Goal: Task Accomplishment & Management: Complete application form

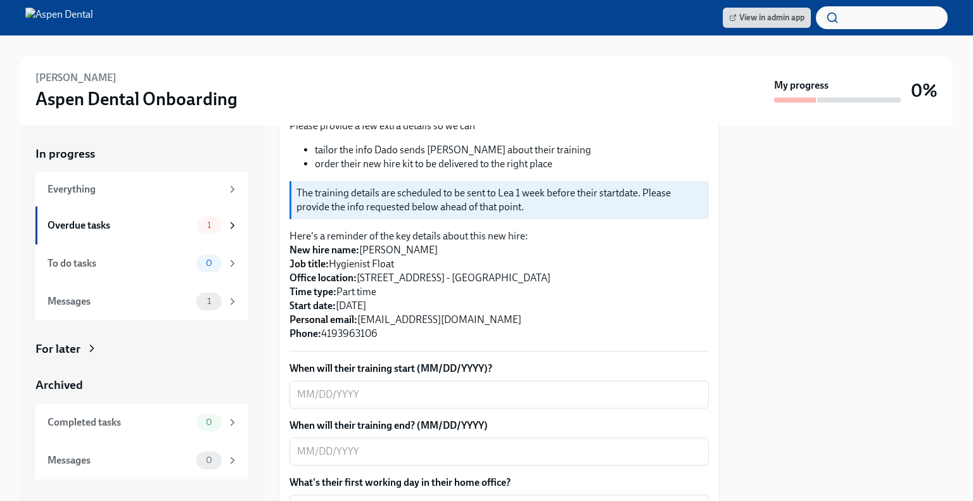
scroll to position [210, 0]
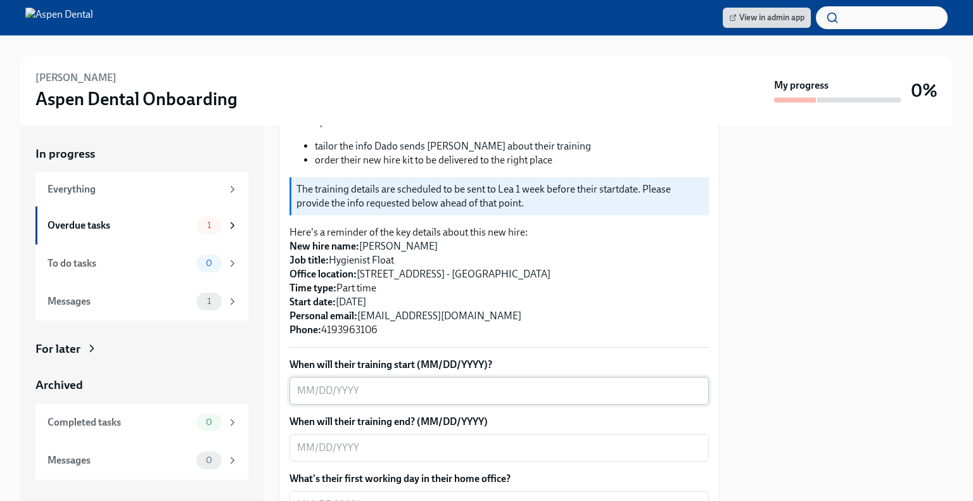
click at [299, 389] on textarea "When will their training start (MM/DD/YYYY)?" at bounding box center [499, 390] width 404 height 15
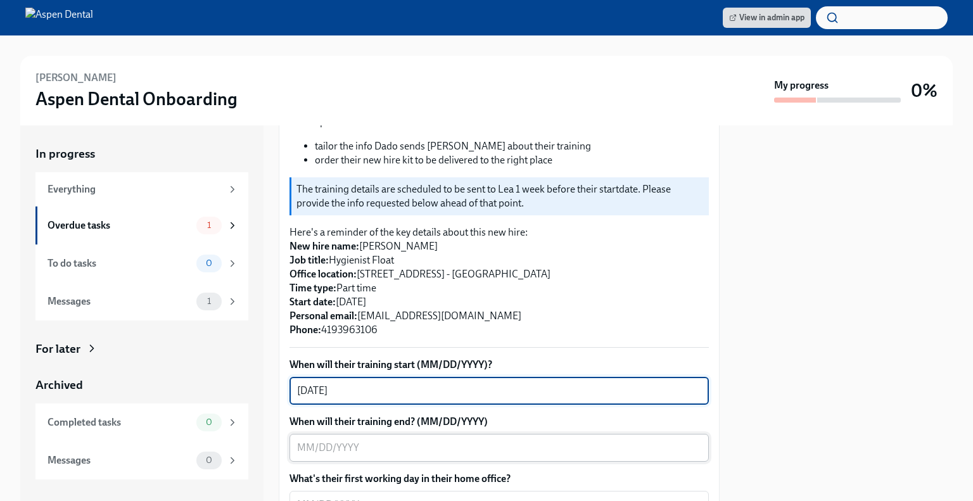
type textarea "[DATE]"
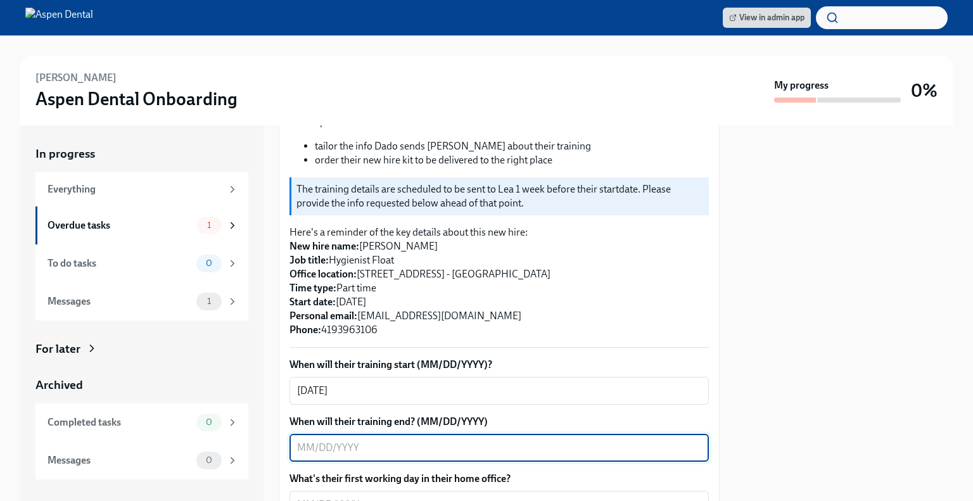
click at [306, 446] on textarea "When will their training end? (MM/DD/YYYY)" at bounding box center [499, 447] width 404 height 15
type textarea "2"
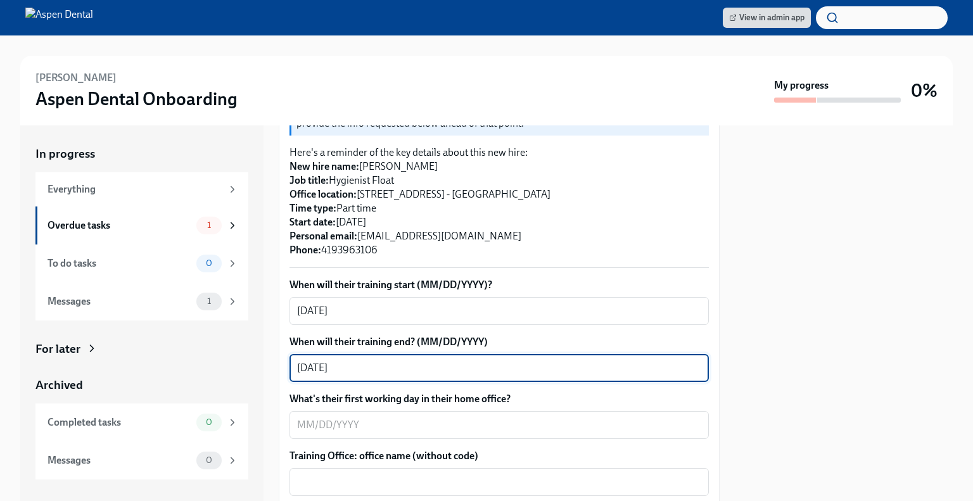
scroll to position [291, 0]
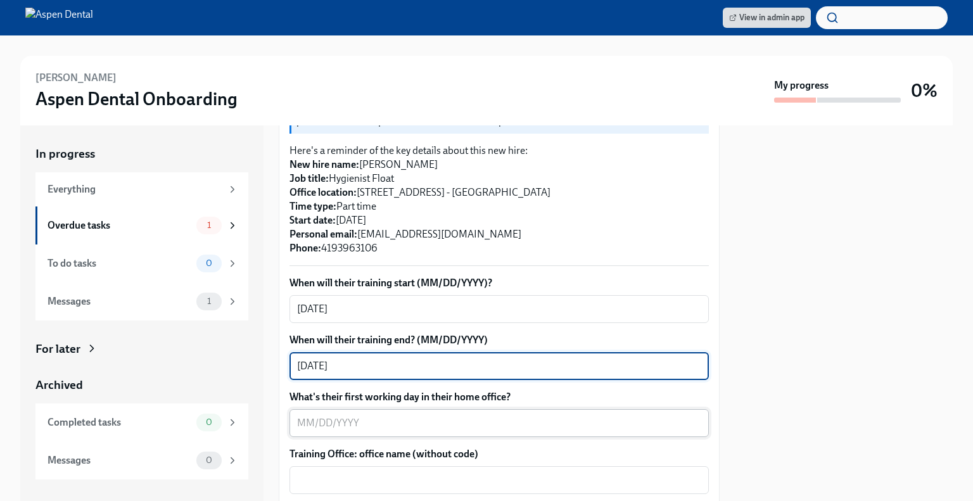
type textarea "[DATE]"
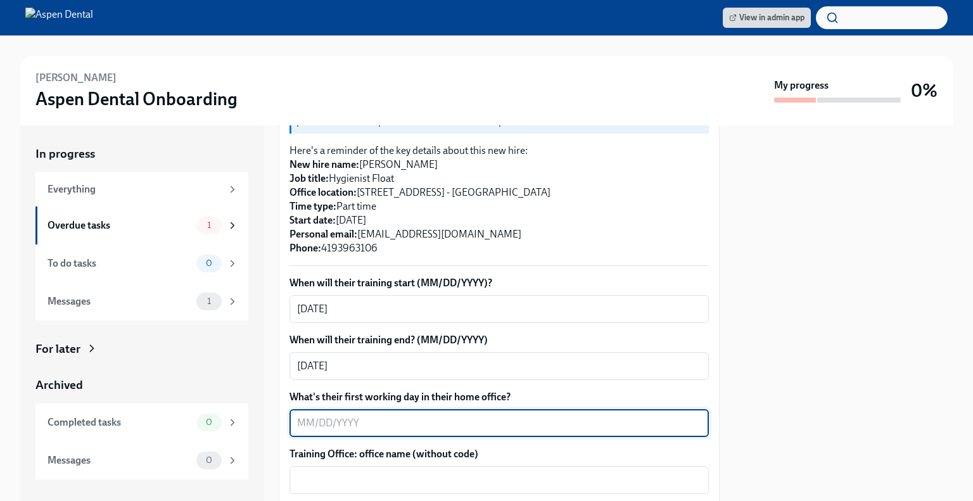
click at [352, 425] on textarea "What's their first working day in their home office?" at bounding box center [499, 422] width 404 height 15
type textarea "[DATE]"
click at [355, 472] on textarea "Training Office: office name (without code)" at bounding box center [499, 479] width 404 height 15
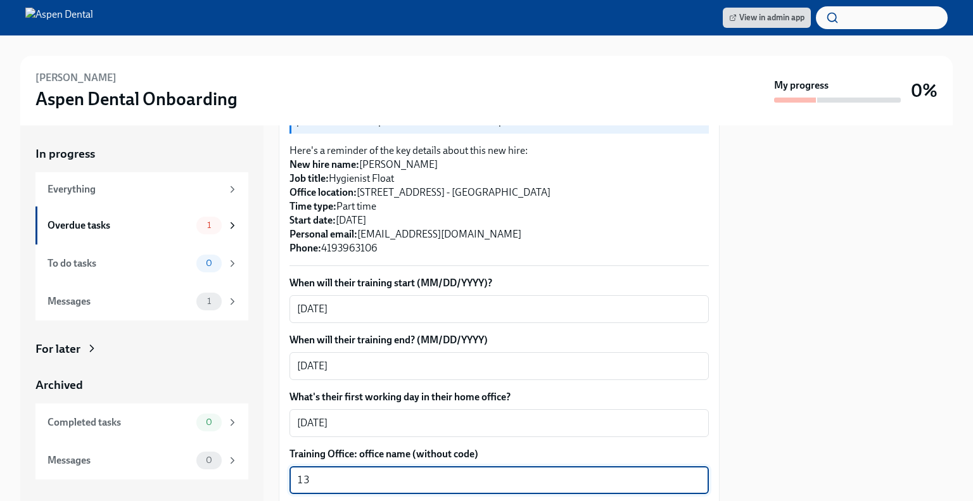
type textarea "1"
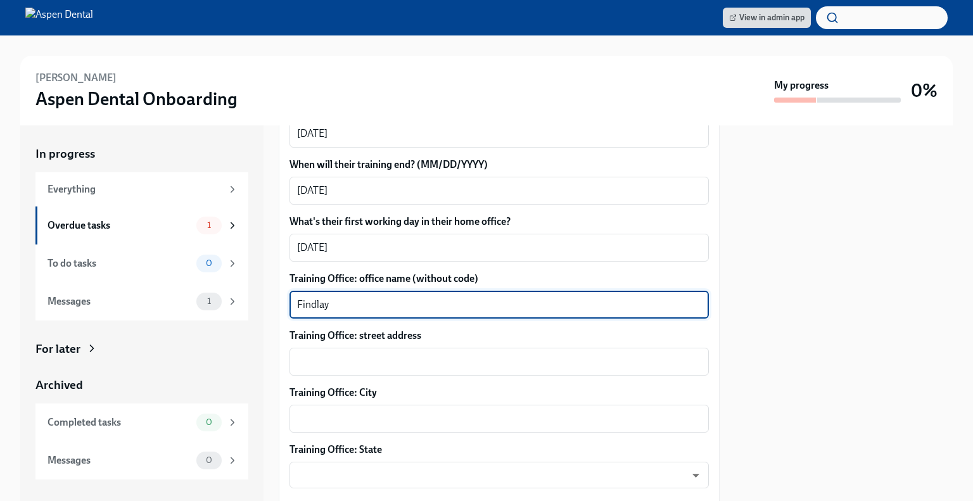
scroll to position [469, 0]
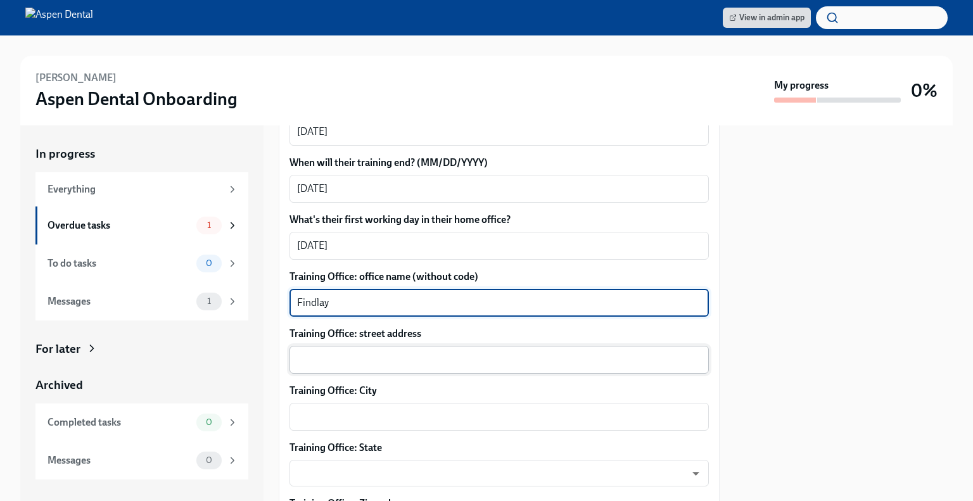
type textarea "Findlay"
click at [341, 367] on div "x ​" at bounding box center [498, 360] width 419 height 28
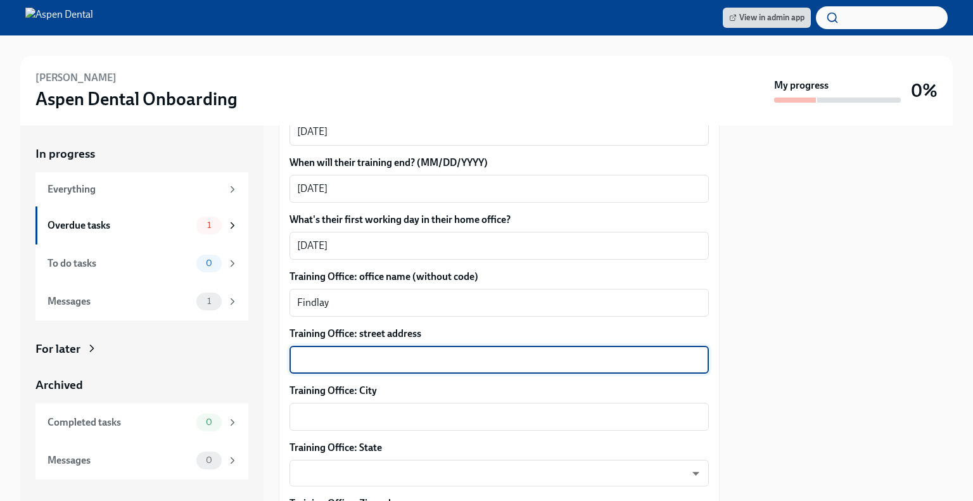
click at [344, 364] on textarea "Training Office: street address" at bounding box center [499, 359] width 404 height 15
paste textarea "[STREET_ADDRESS]"
type textarea "[STREET_ADDRESS]"
click at [338, 416] on textarea "Training Office: City" at bounding box center [499, 416] width 404 height 15
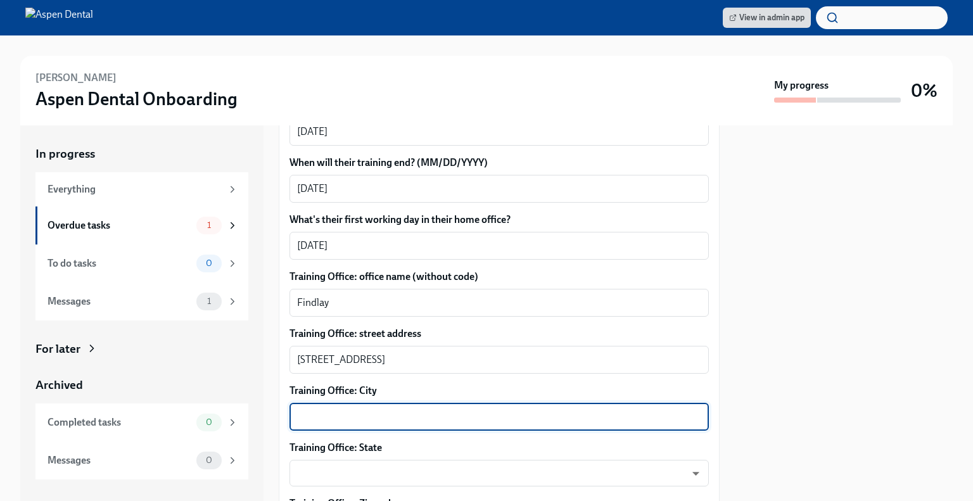
paste textarea "[STREET_ADDRESS]"
click at [372, 415] on textarea "[STREET_ADDRESS]" at bounding box center [499, 416] width 404 height 15
drag, startPoint x: 369, startPoint y: 415, endPoint x: 292, endPoint y: 417, distance: 76.6
click at [292, 417] on div "[STREET_ADDRESS] x ​" at bounding box center [498, 417] width 419 height 28
drag, startPoint x: 410, startPoint y: 410, endPoint x: 327, endPoint y: 434, distance: 87.0
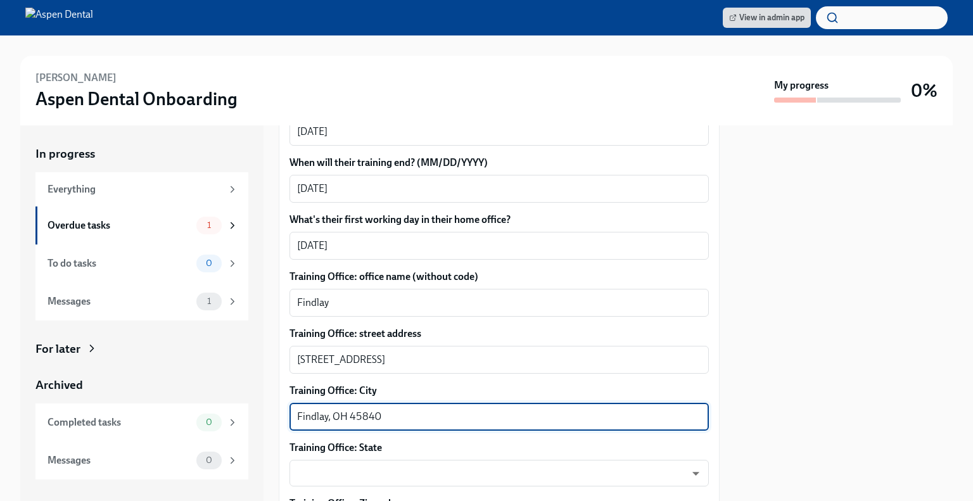
click at [327, 434] on div "When will their training start (MM/DD/YYYY)? [DATE] x ​ When will their trainin…" at bounding box center [498, 475] width 419 height 753
type textarea "Findlay"
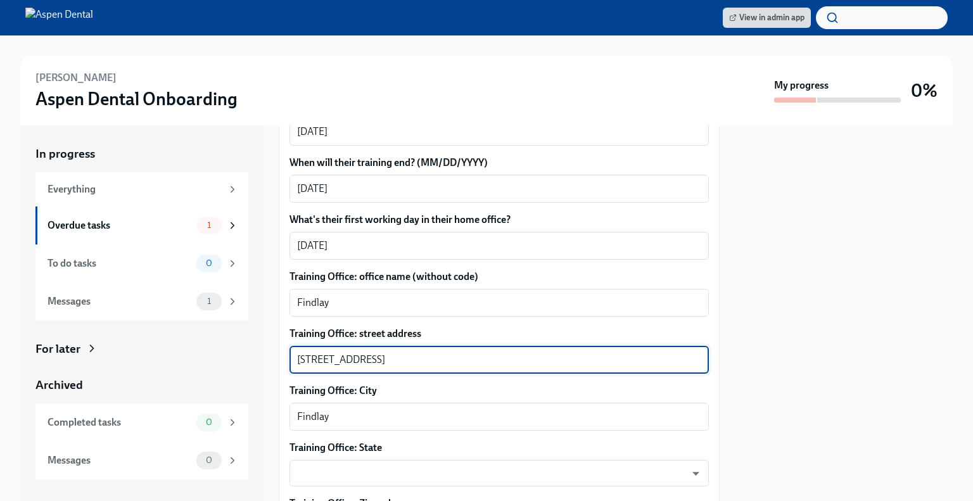
drag, startPoint x: 477, startPoint y: 356, endPoint x: 420, endPoint y: 354, distance: 57.0
click at [420, 354] on textarea "[STREET_ADDRESS]" at bounding box center [499, 359] width 404 height 15
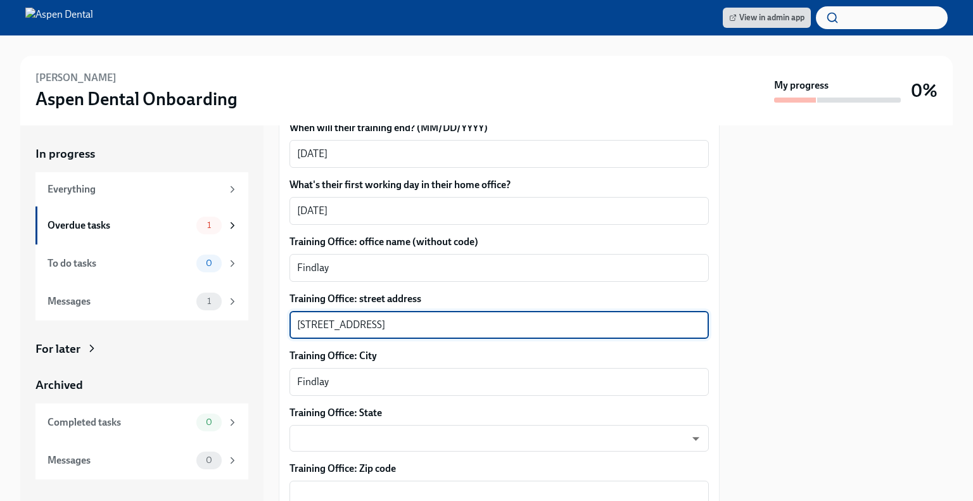
scroll to position [507, 0]
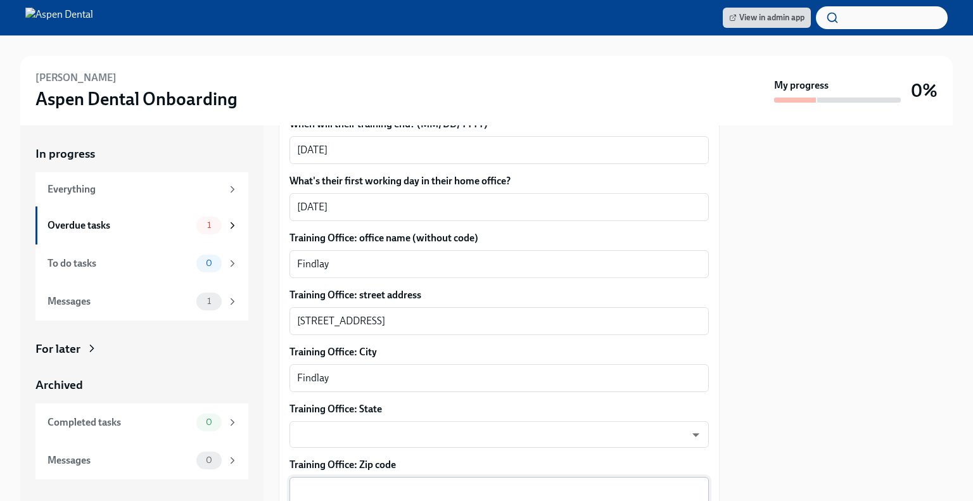
click at [406, 479] on div "x ​" at bounding box center [498, 491] width 419 height 28
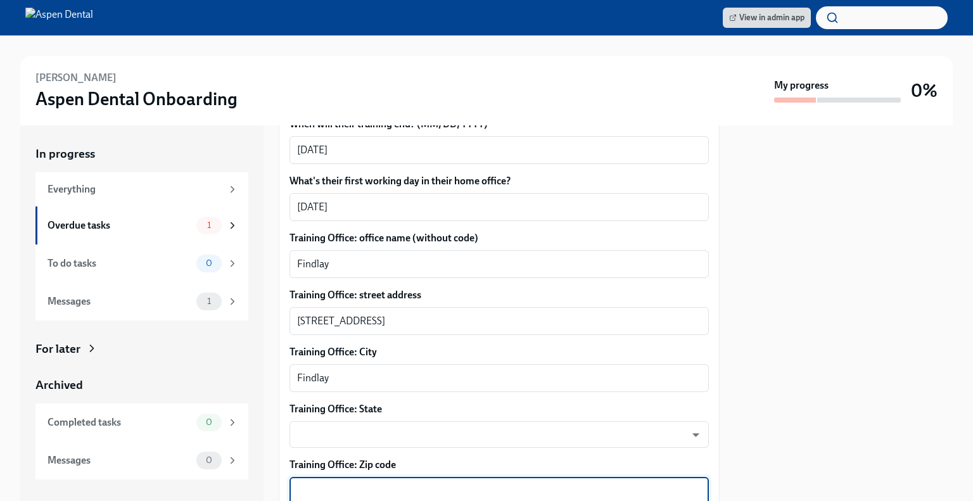
paste textarea "45840"
type textarea "45840"
click at [344, 419] on div "Training Office: State ​ ​" at bounding box center [498, 425] width 419 height 46
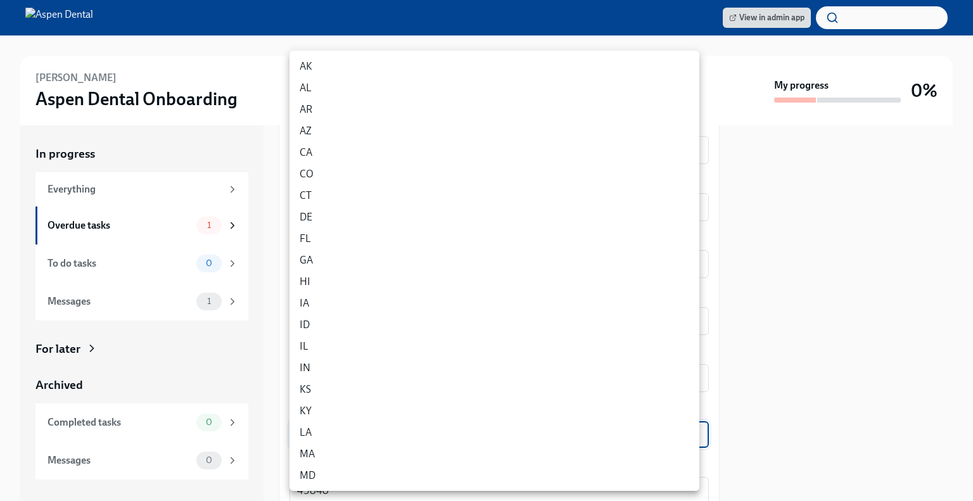
click at [341, 431] on body "View in admin app [PERSON_NAME] Aspen Dental Onboarding My progress 0% In progr…" at bounding box center [486, 250] width 973 height 501
click at [341, 431] on li "LA" at bounding box center [494, 433] width 410 height 22
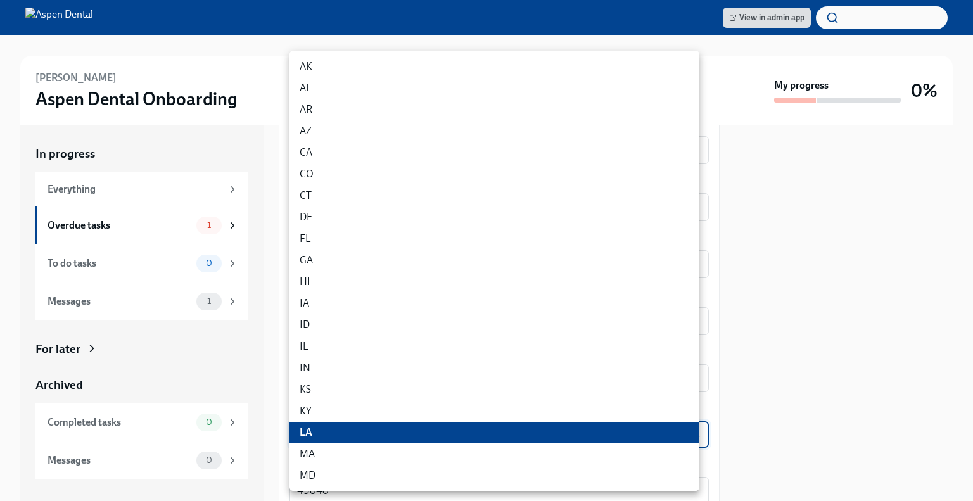
click at [341, 431] on body "View in admin app [PERSON_NAME] Aspen Dental Onboarding My progress 0% In progr…" at bounding box center [486, 250] width 973 height 501
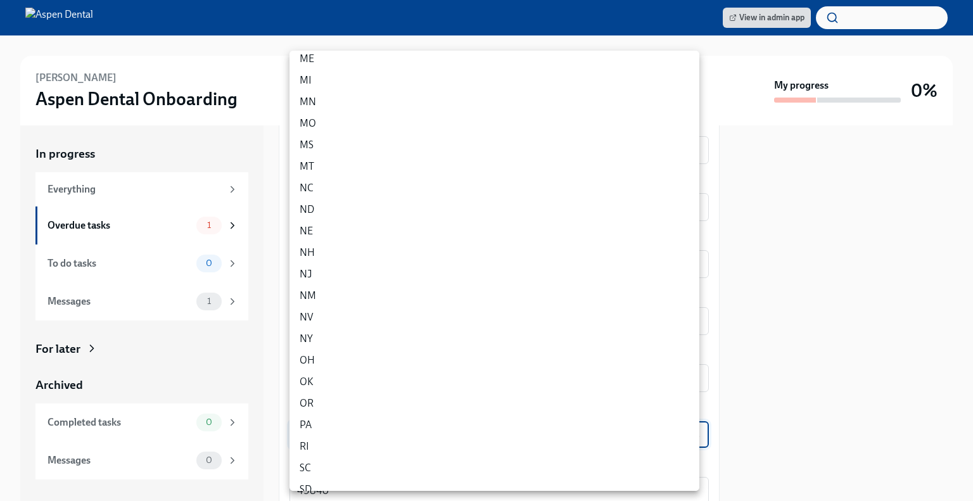
scroll to position [441, 0]
click at [527, 355] on li "OH" at bounding box center [494, 358] width 410 height 22
type input "P9Fq33DT-"
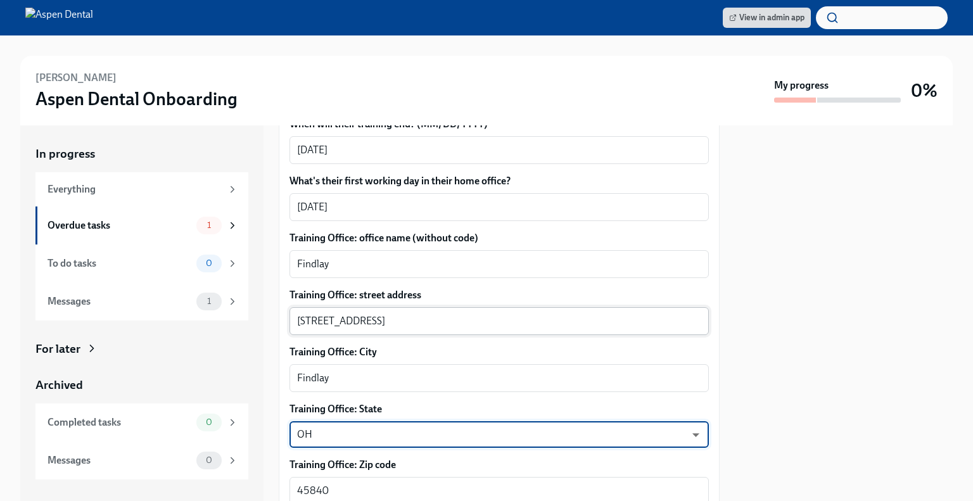
click at [472, 332] on div "[STREET_ADDRESS] x ​" at bounding box center [498, 321] width 419 height 28
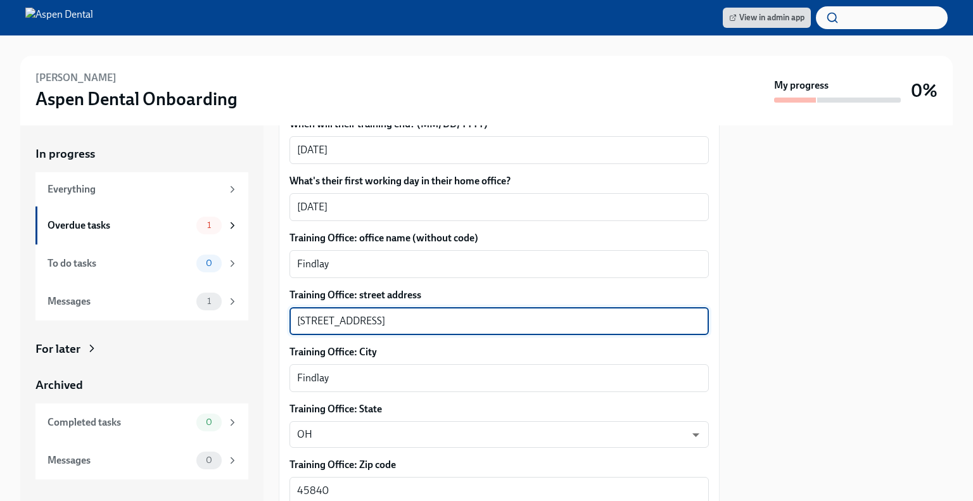
type textarea "[STREET_ADDRESS]"
click at [942, 301] on div at bounding box center [843, 312] width 218 height 375
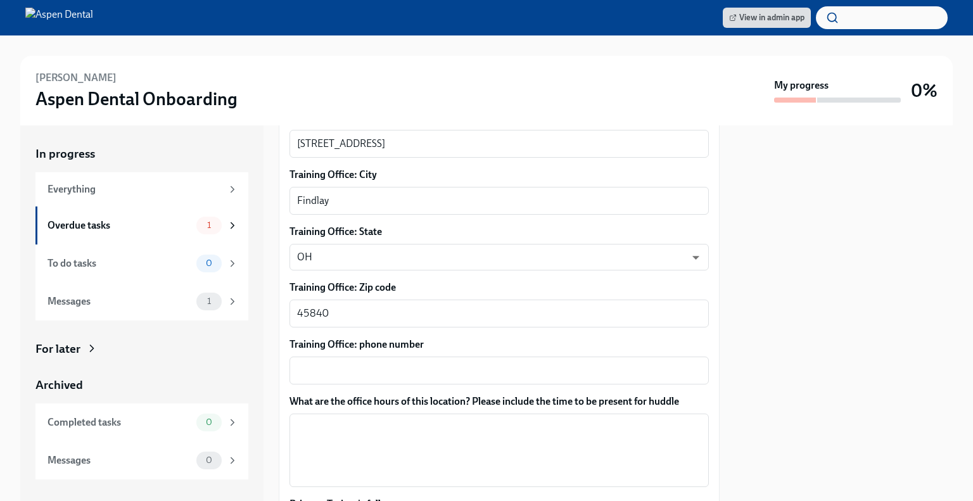
scroll to position [689, 0]
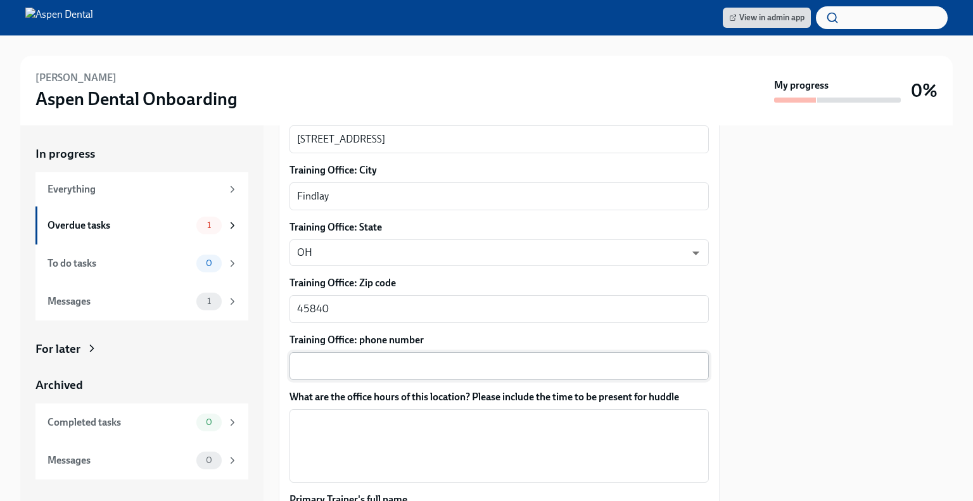
click at [375, 363] on textarea "Training Office: phone number" at bounding box center [499, 365] width 404 height 15
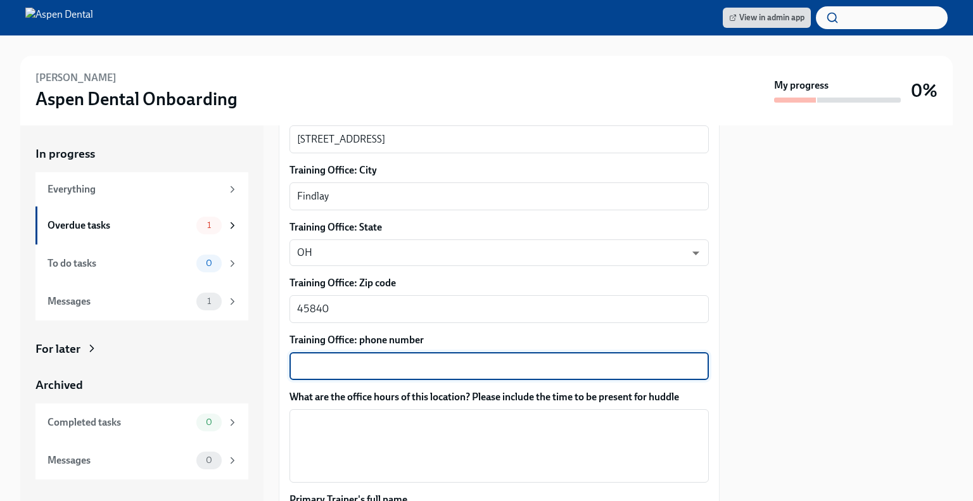
click at [320, 363] on textarea "Training Office: phone number" at bounding box center [499, 365] width 404 height 15
paste textarea "419) 424-3500"
type textarea "419) 424-3500"
click at [354, 438] on textarea "What are the office hours of this location? Please include the time to be prese…" at bounding box center [499, 445] width 404 height 61
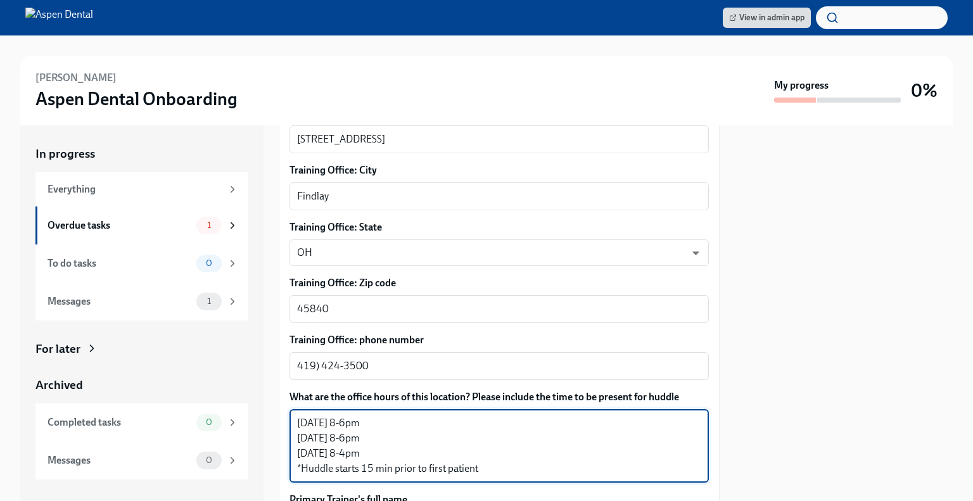
drag, startPoint x: 488, startPoint y: 471, endPoint x: 362, endPoint y: 467, distance: 126.7
click at [362, 467] on textarea "[DATE] 8-6pm [DATE] 8-6pm [DATE] 8-4pm *Huddle starts 15 min prior to first pat…" at bounding box center [499, 445] width 404 height 61
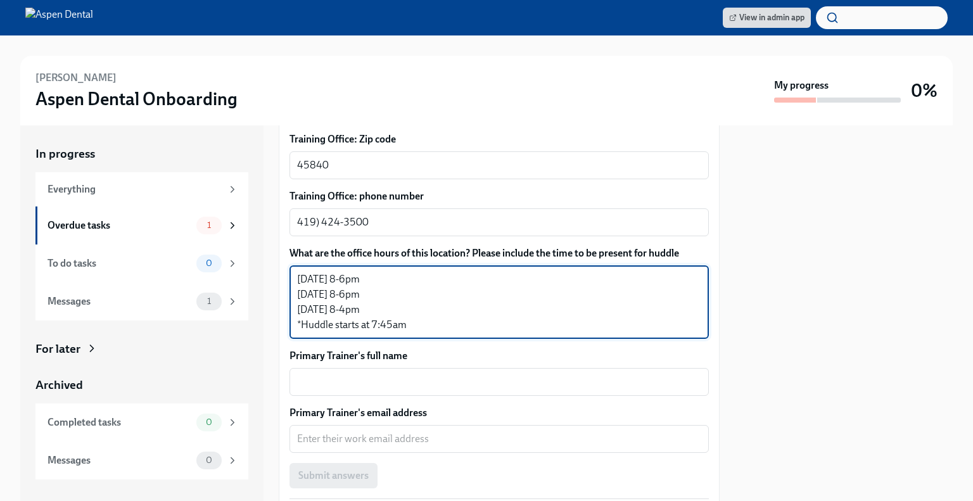
scroll to position [835, 0]
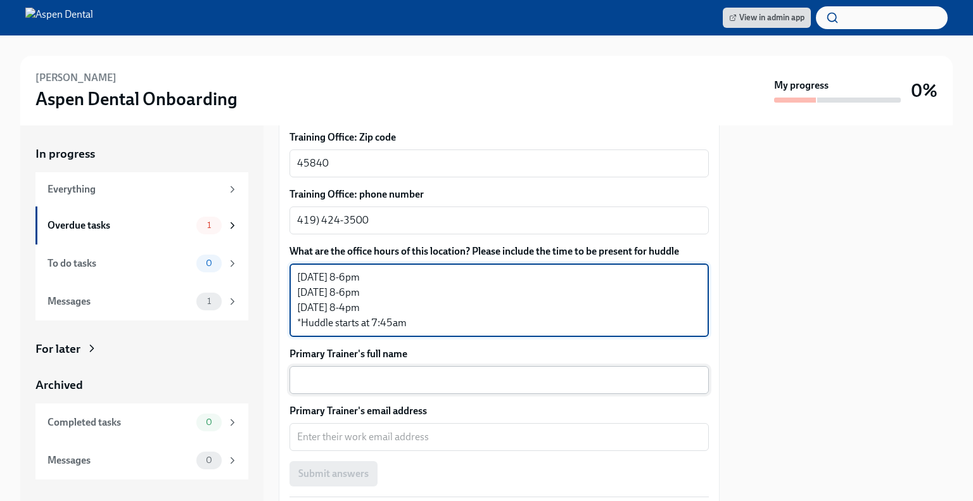
type textarea "[DATE] 8-6pm [DATE] 8-6pm [DATE] 8-4pm *Huddle starts at 7:45am"
click at [401, 386] on textarea "Primary Trainer's full name" at bounding box center [499, 379] width 404 height 15
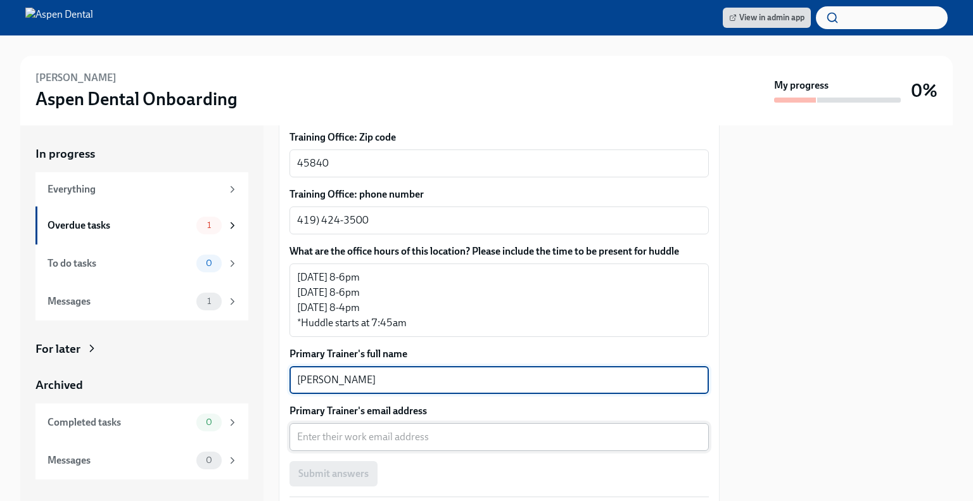
type textarea "[PERSON_NAME]"
click at [374, 429] on textarea "Primary Trainer's email address" at bounding box center [499, 436] width 404 height 15
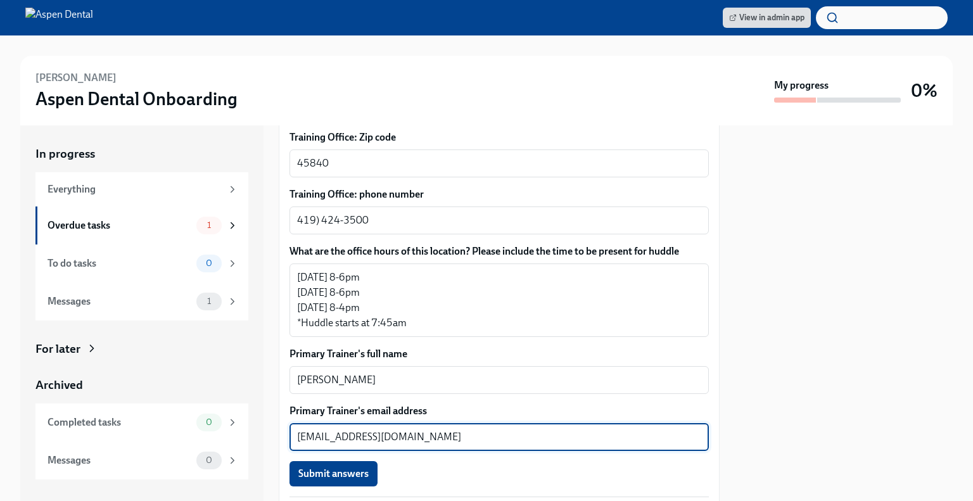
type textarea "[EMAIL_ADDRESS][DOMAIN_NAME]"
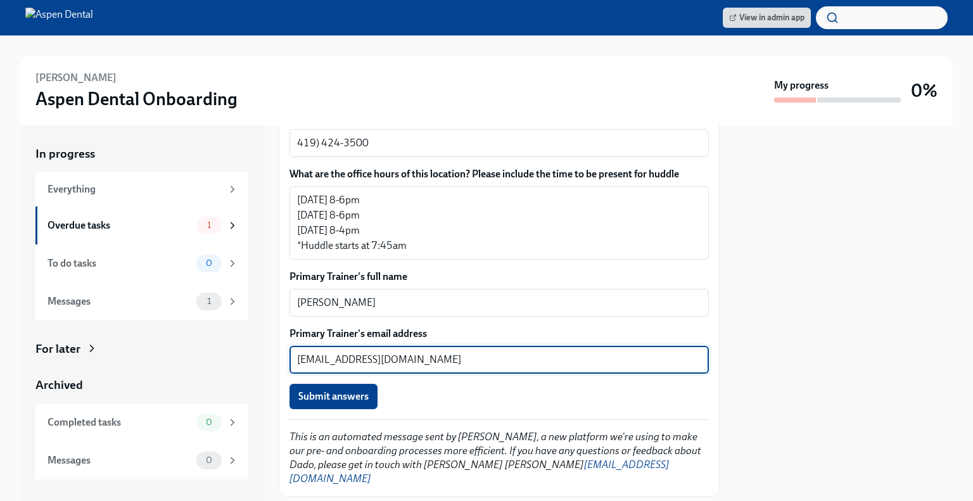
scroll to position [933, 0]
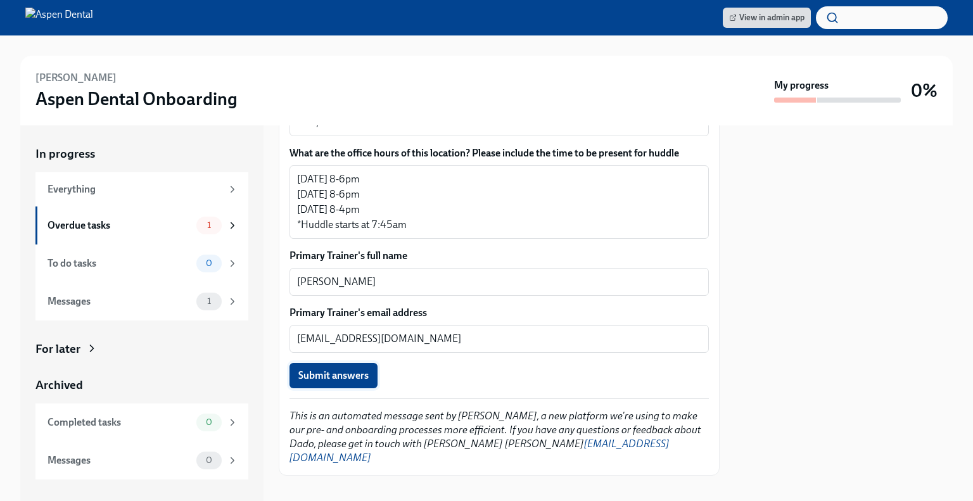
click at [337, 380] on span "Submit answers" at bounding box center [333, 375] width 70 height 13
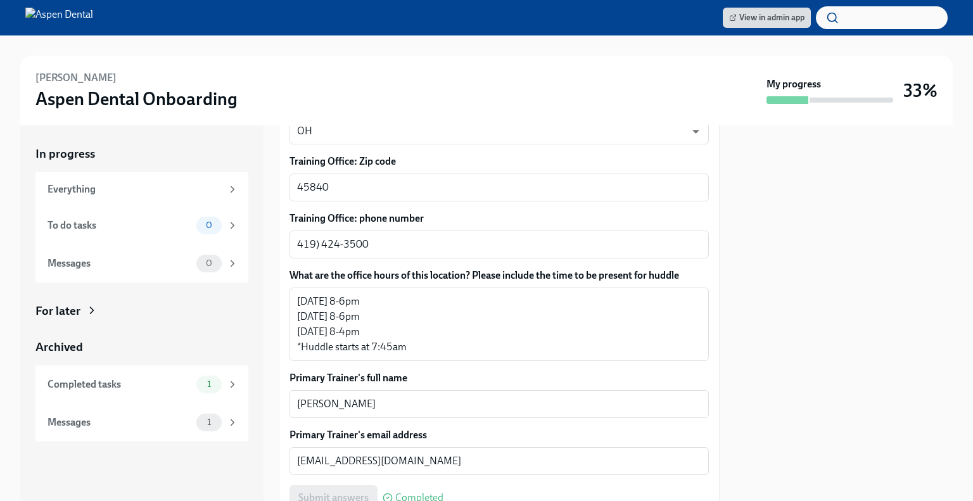
scroll to position [805, 0]
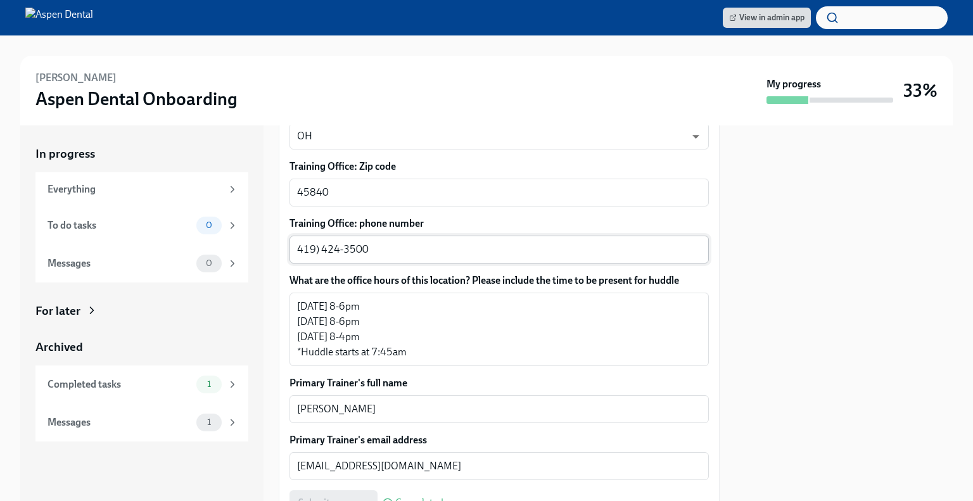
click at [296, 246] on div "419) [PHONE_NUMBER] ​" at bounding box center [498, 250] width 419 height 28
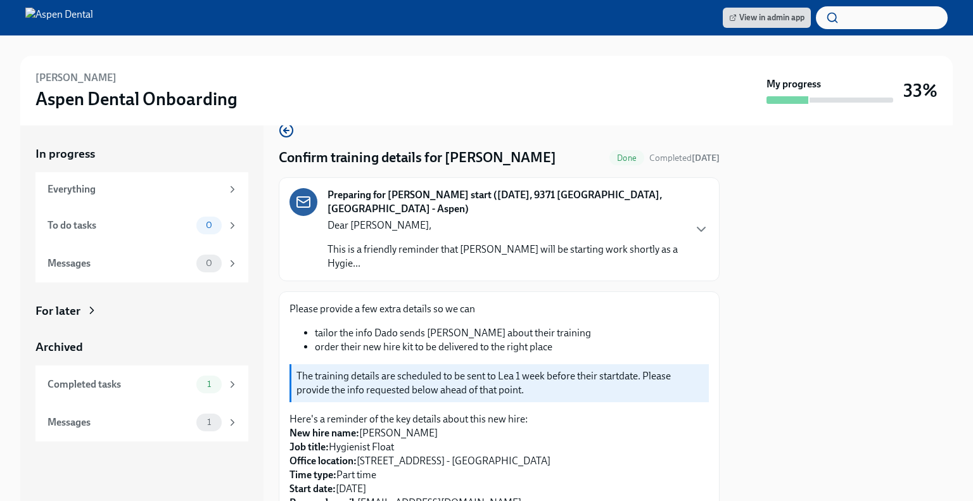
scroll to position [0, 0]
